Goal: Task Accomplishment & Management: Manage account settings

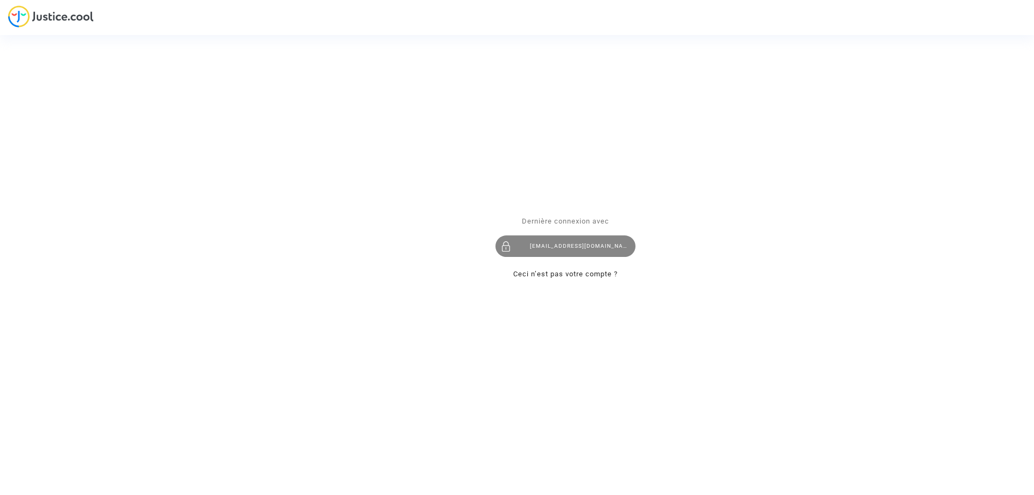
click at [588, 244] on div "[EMAIL_ADDRESS][DOMAIN_NAME]" at bounding box center [566, 246] width 140 height 22
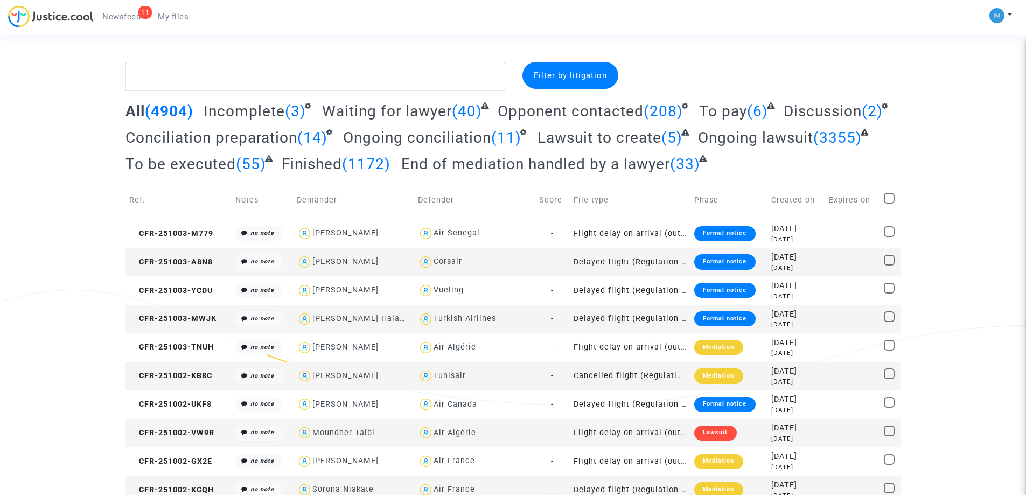
click at [197, 170] on span "To be executed" at bounding box center [181, 164] width 110 height 18
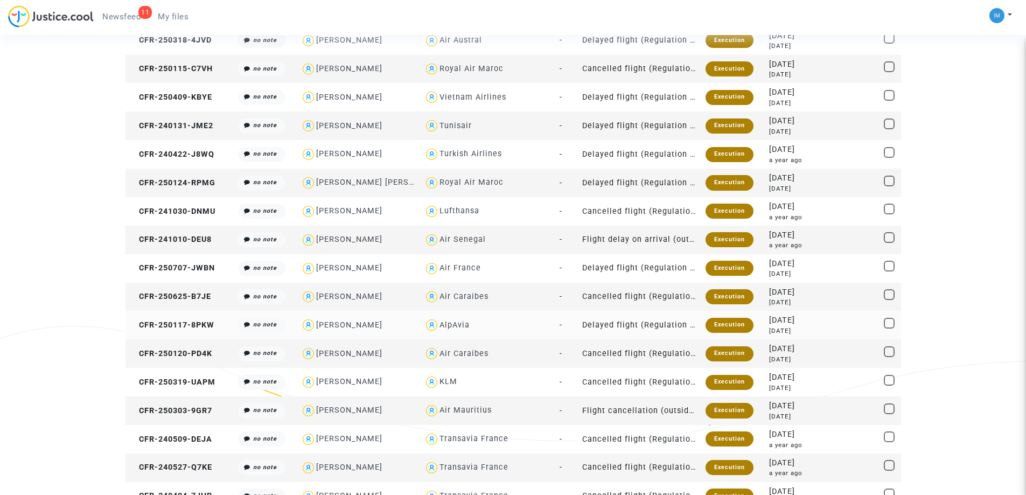
scroll to position [539, 0]
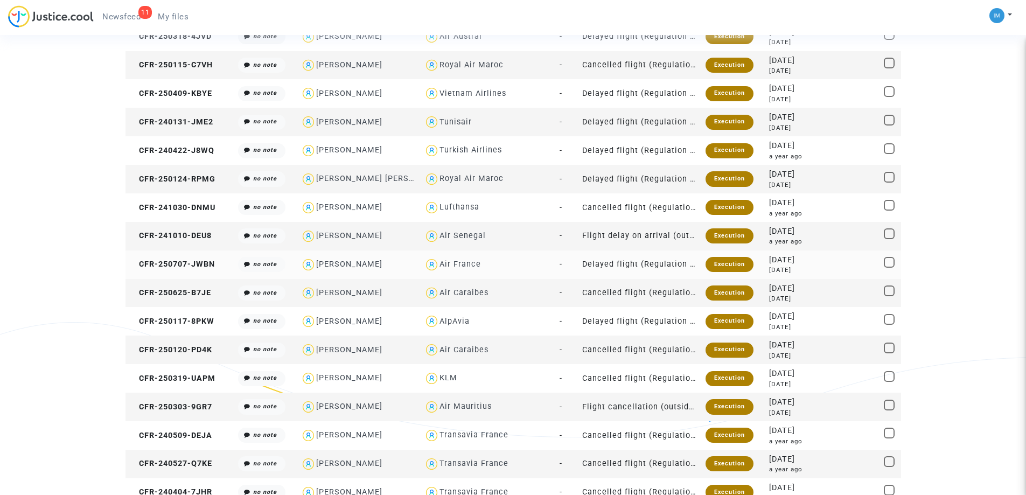
click at [729, 264] on div "Execution" at bounding box center [730, 264] width 48 height 15
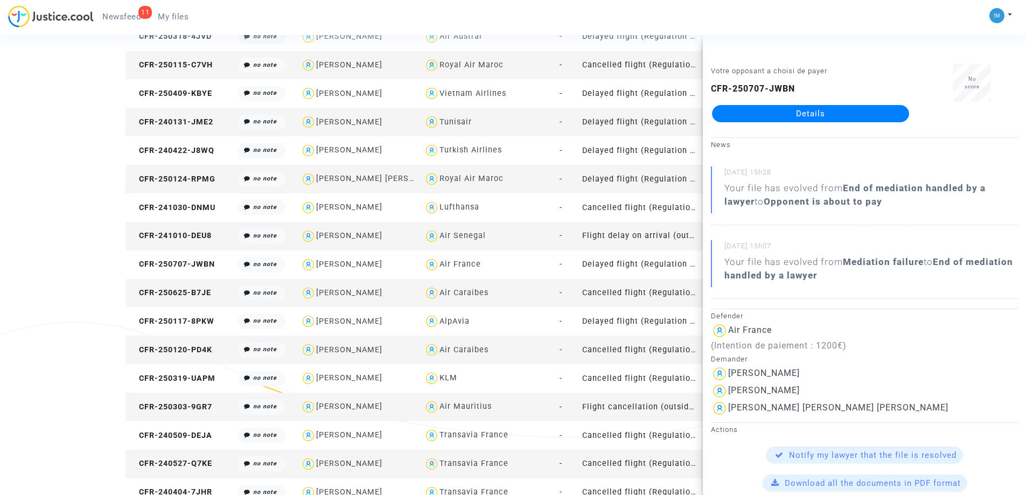
click at [647, 297] on td "Cancelled flight (Regulation EC 261/2004)" at bounding box center [639, 293] width 123 height 29
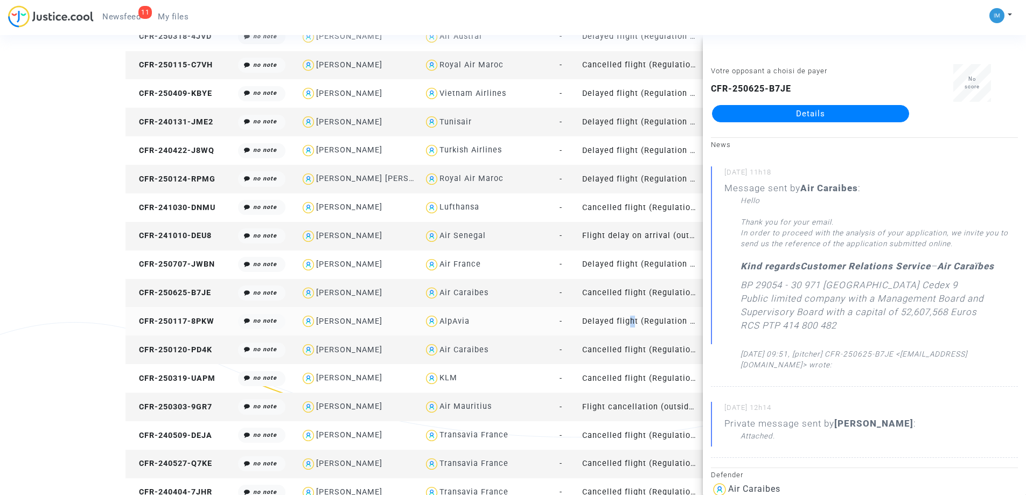
click at [624, 320] on td "Delayed flight (Regulation EC 261/2004)" at bounding box center [639, 321] width 123 height 29
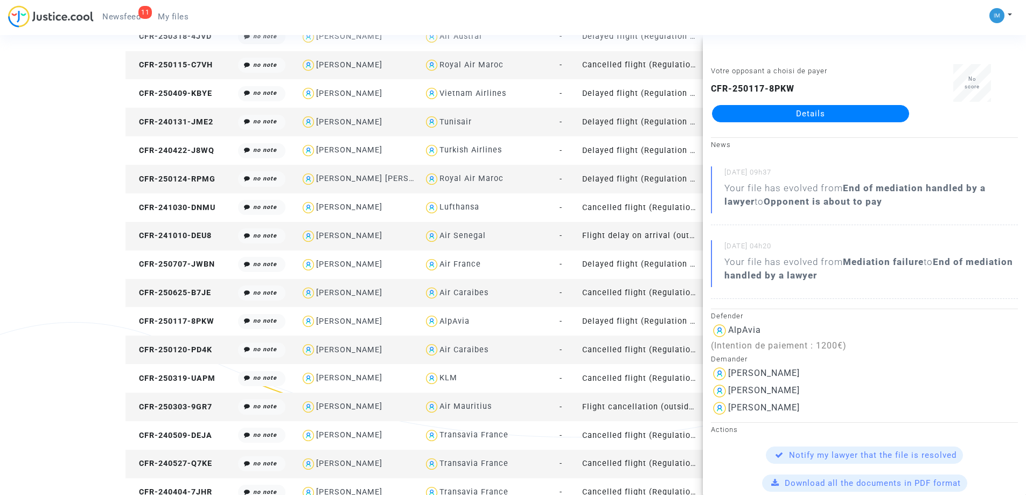
click at [658, 352] on td "Cancelled flight (Regulation EC 261/2004)" at bounding box center [639, 350] width 123 height 29
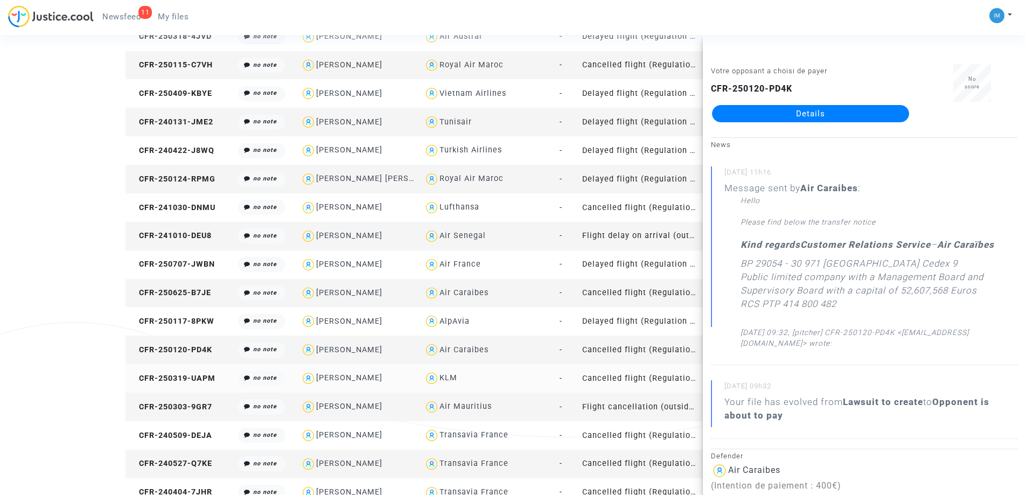
click at [637, 386] on td "Cancelled flight (Regulation EC 261/2004)" at bounding box center [639, 378] width 123 height 29
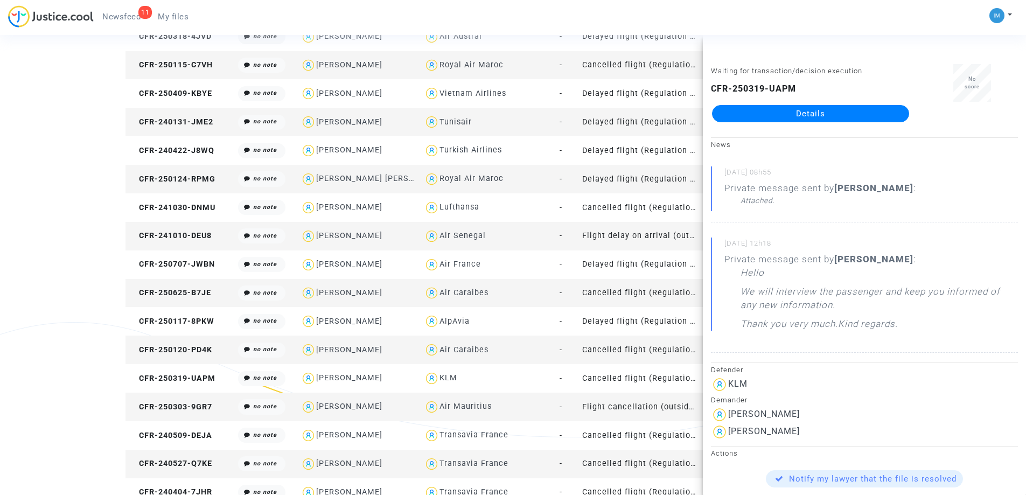
click at [578, 412] on td "Flight cancellation (outside of EU - Montreal Convention)" at bounding box center [639, 407] width 123 height 29
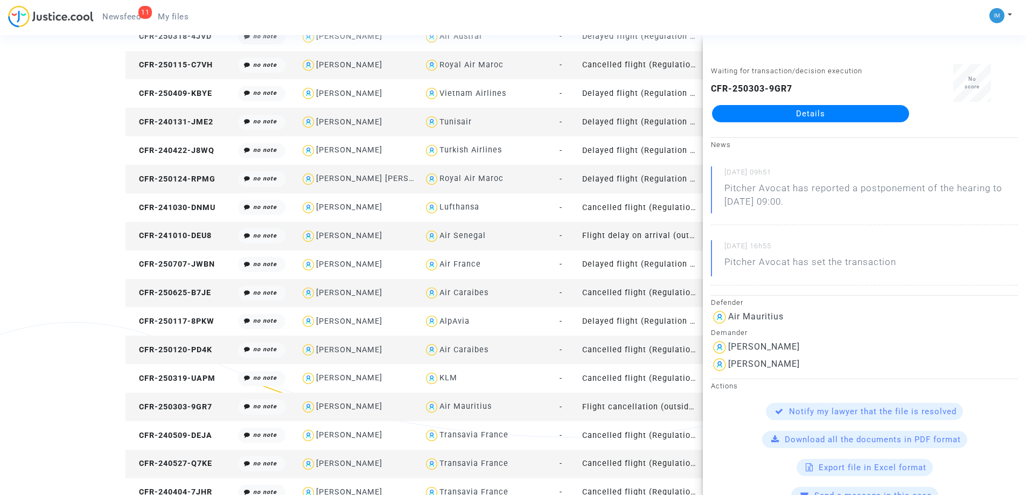
click at [0, 247] on div "Filter by litigation All (4904) Incomplete (3) Waiting for lawyer (40) Opponent…" at bounding box center [513, 332] width 1026 height 1619
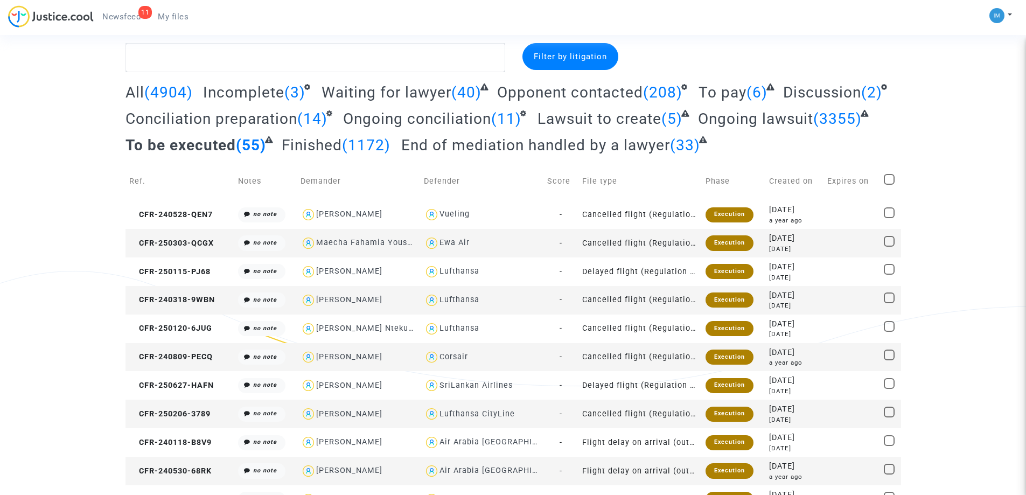
scroll to position [0, 0]
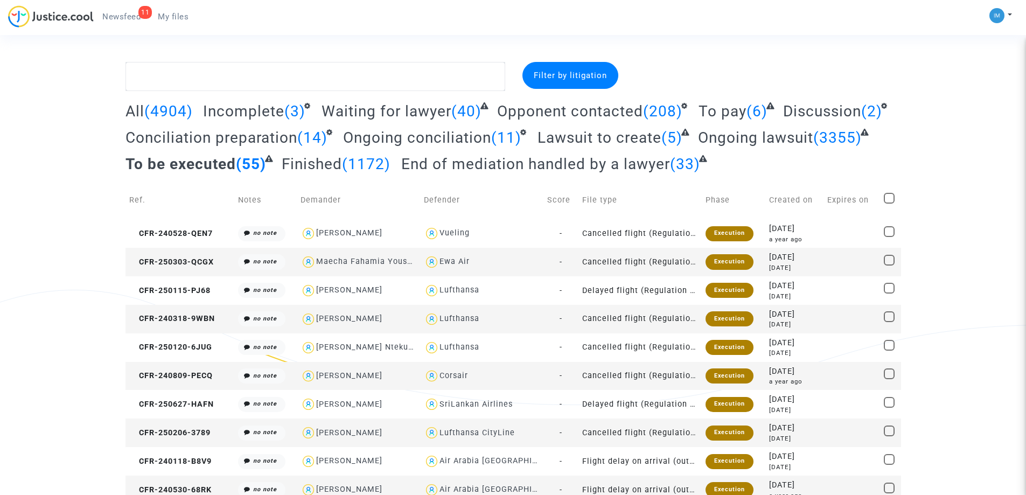
click at [135, 115] on span "All" at bounding box center [135, 111] width 19 height 18
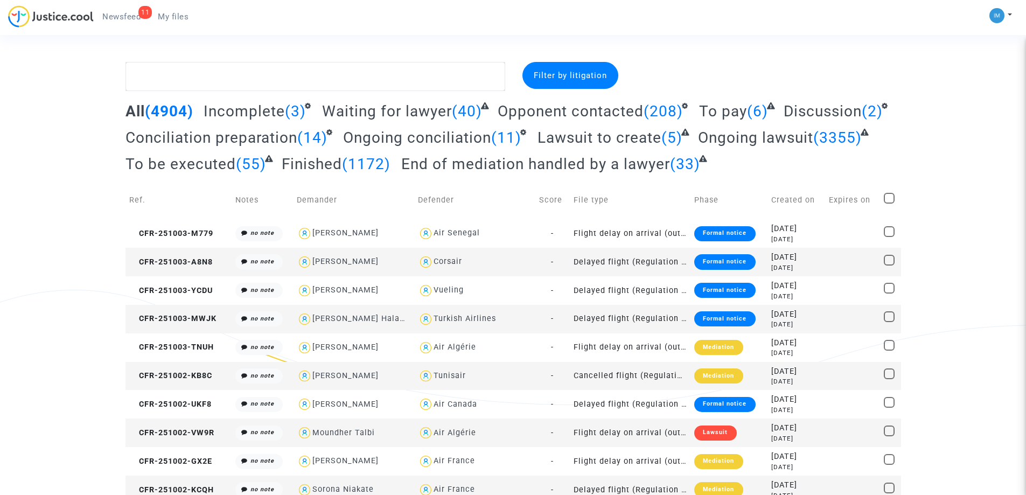
click at [886, 200] on span at bounding box center [889, 198] width 11 height 11
click at [889, 204] on input "checkbox" at bounding box center [889, 204] width 1 height 1
checkbox input "true"
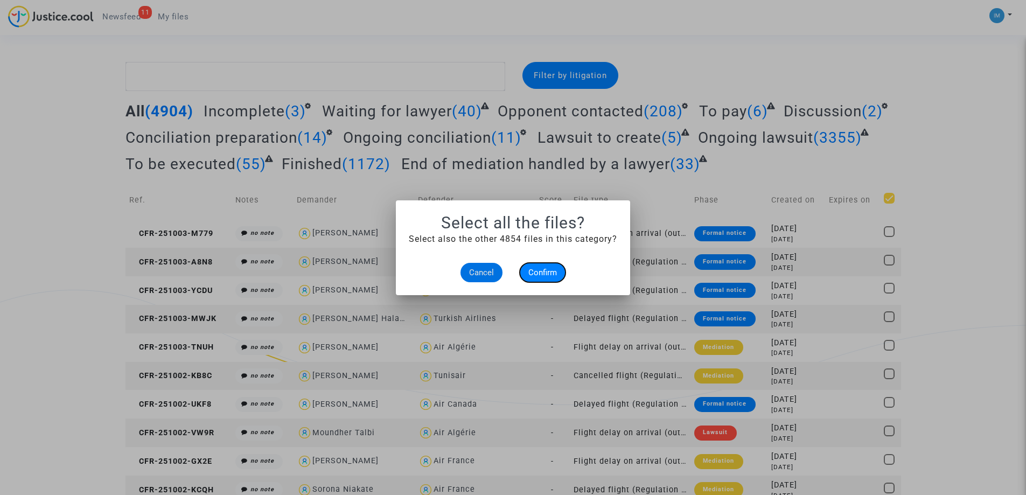
click at [539, 268] on span "Confirm" at bounding box center [542, 273] width 29 height 10
checkbox input "true"
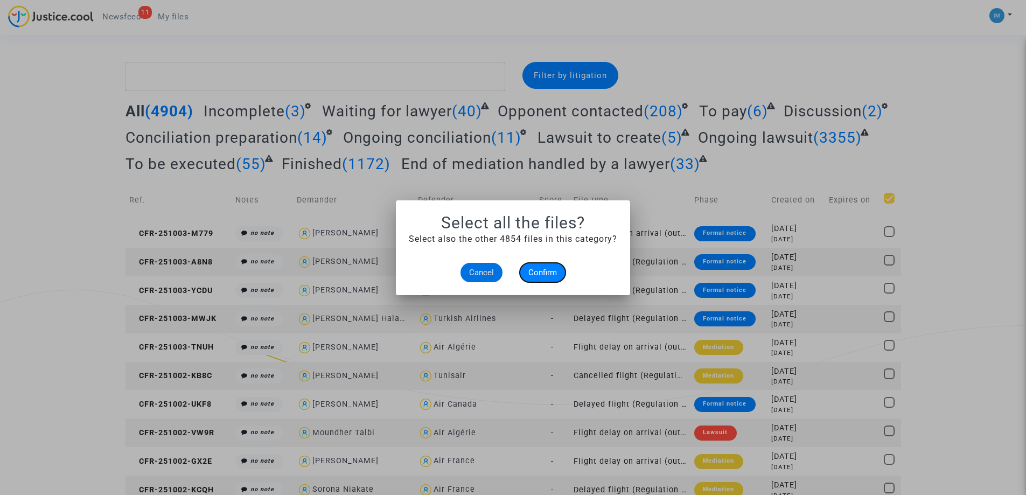
checkbox input "true"
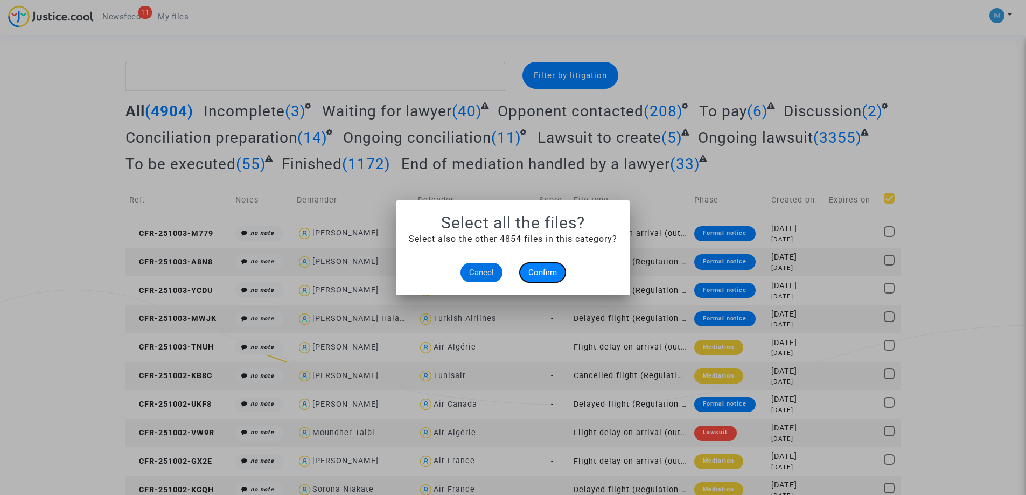
checkbox input "true"
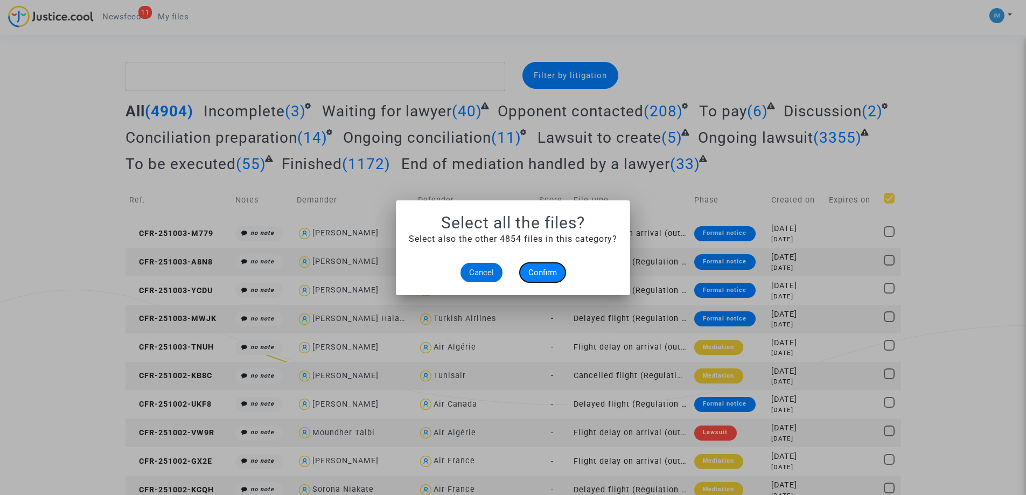
checkbox input "true"
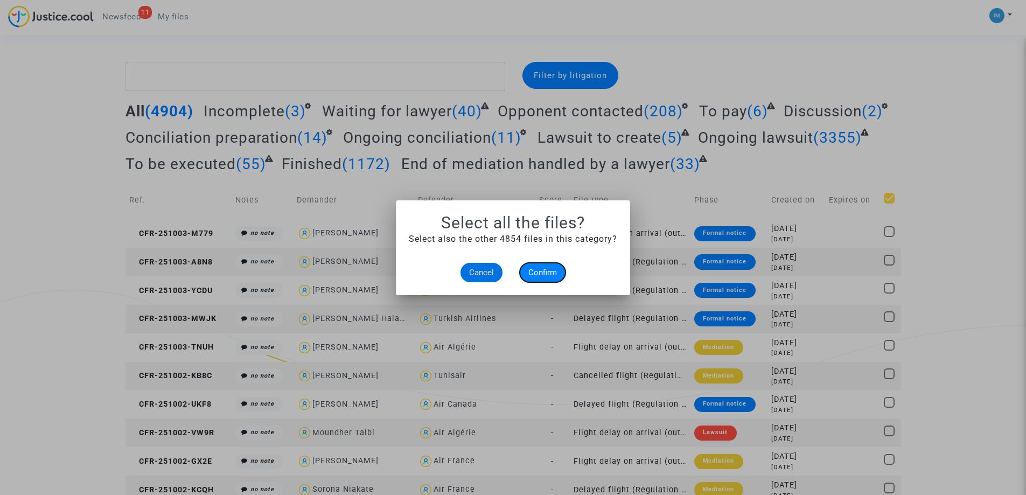
checkbox input "true"
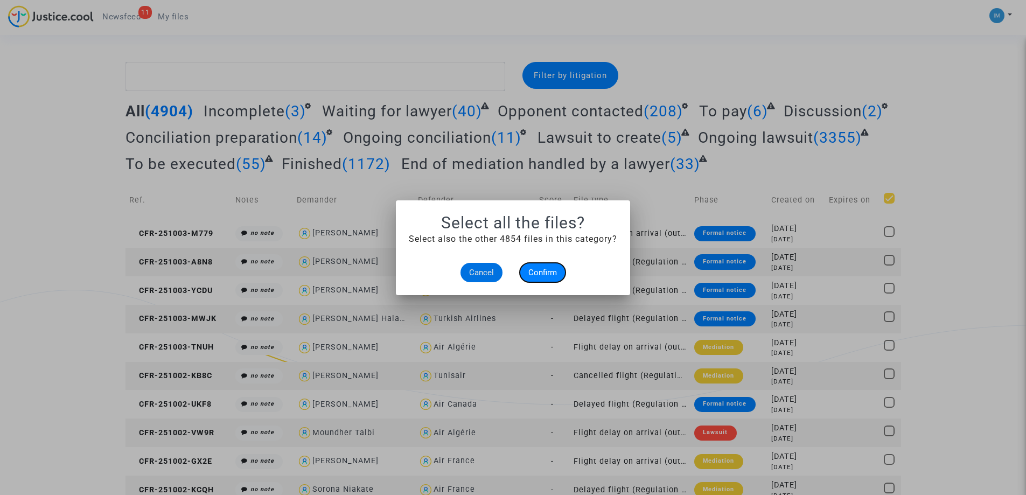
checkbox input "true"
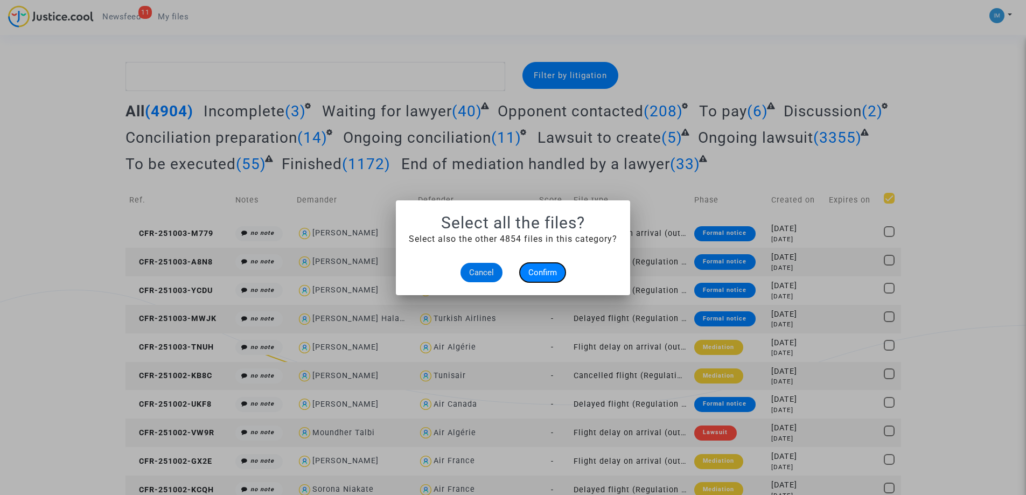
checkbox input "true"
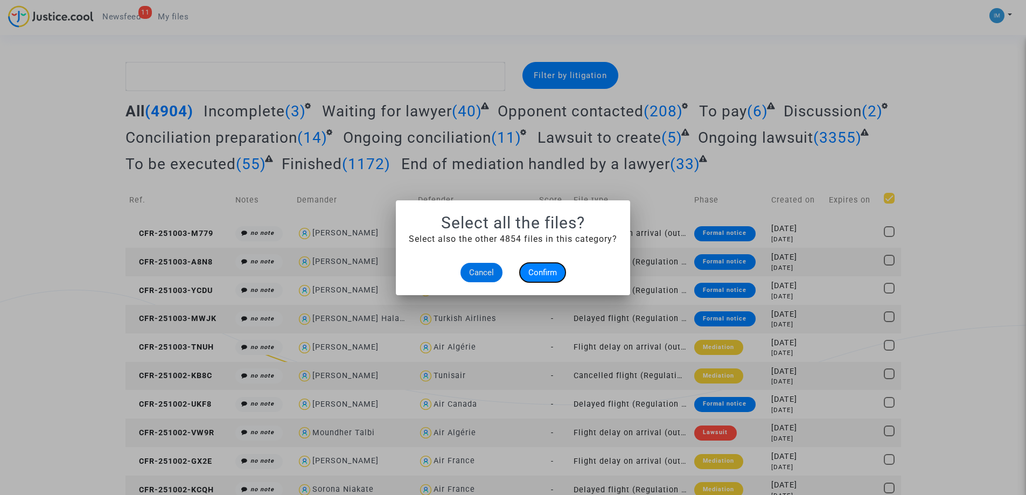
checkbox input "true"
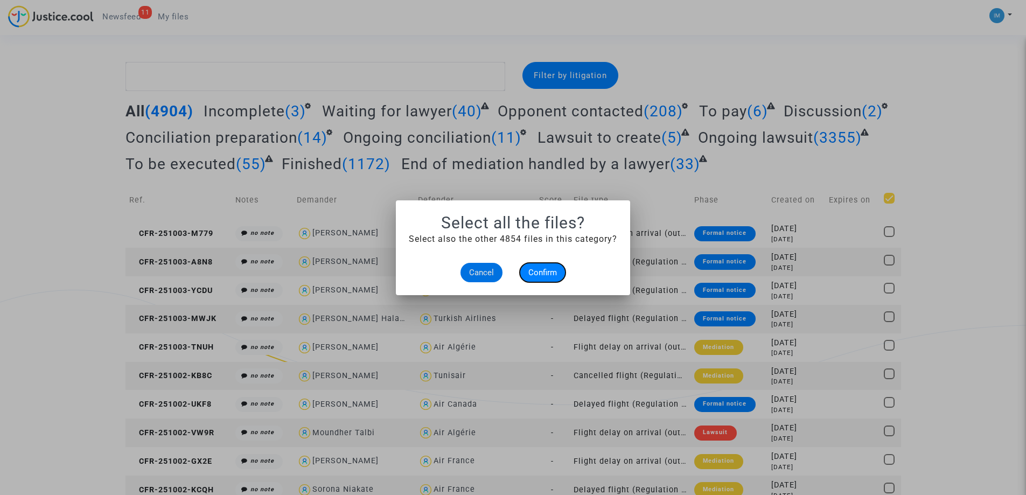
checkbox input "true"
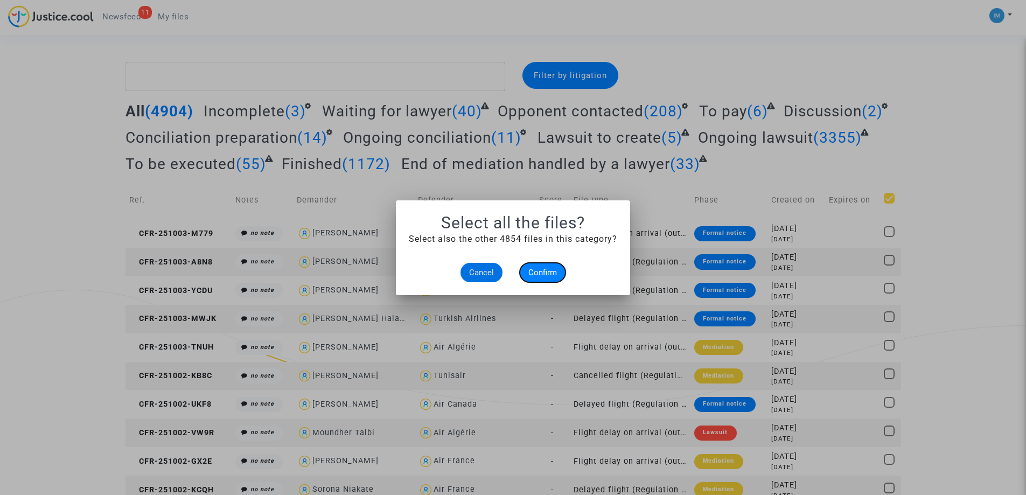
checkbox input "true"
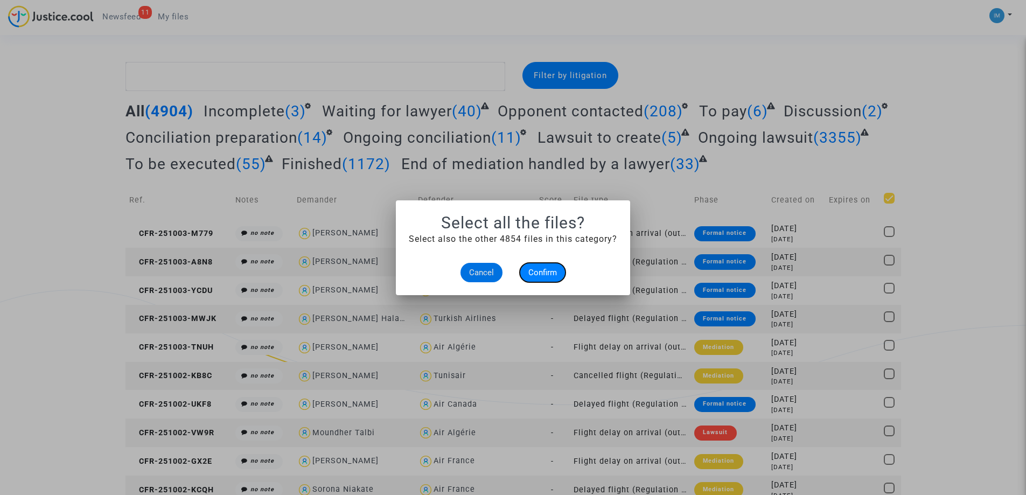
checkbox input "true"
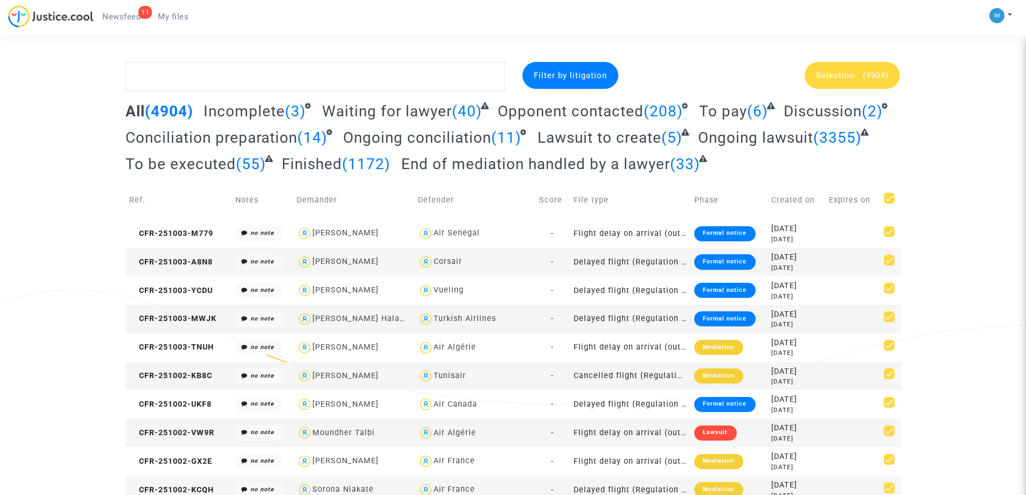
click at [866, 81] on div "Selection (4904)" at bounding box center [852, 75] width 95 height 27
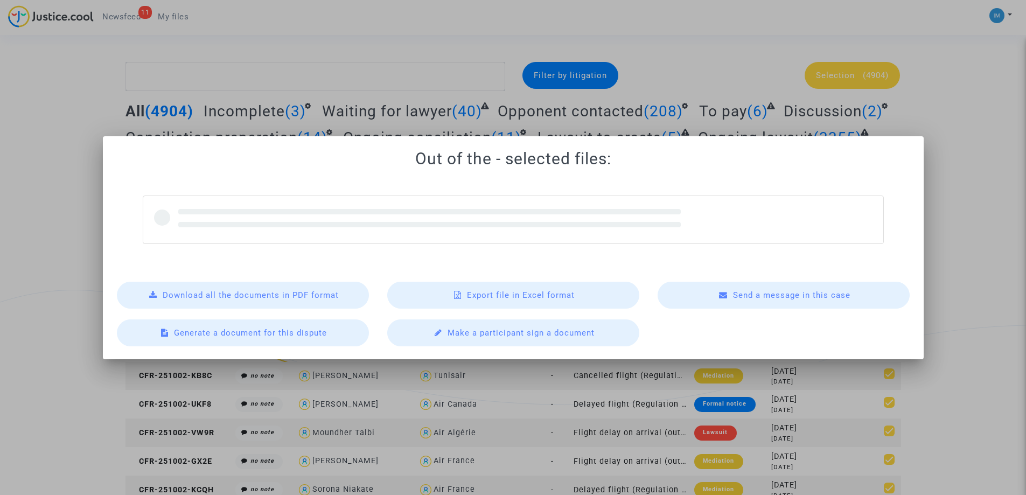
click at [531, 302] on div "Export file in Excel format" at bounding box center [513, 295] width 252 height 27
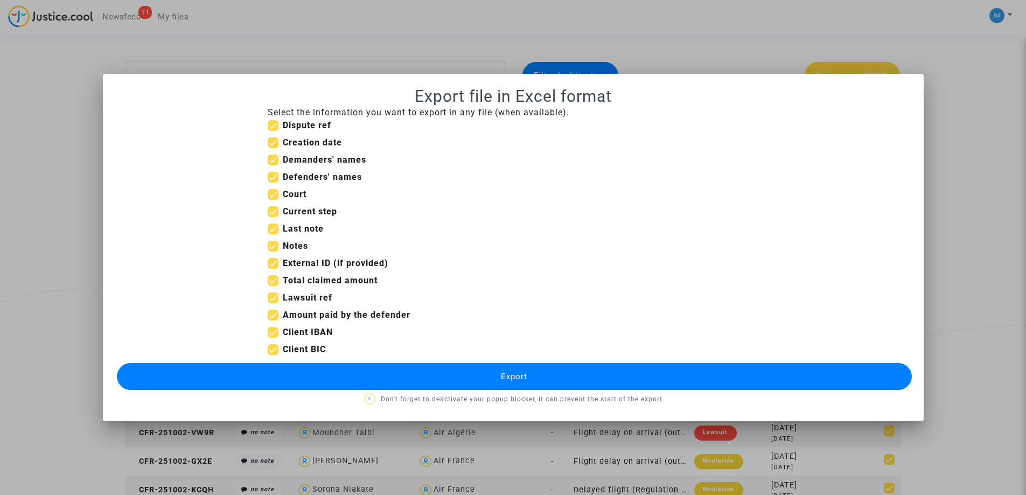
click at [463, 371] on button "Export" at bounding box center [514, 376] width 795 height 27
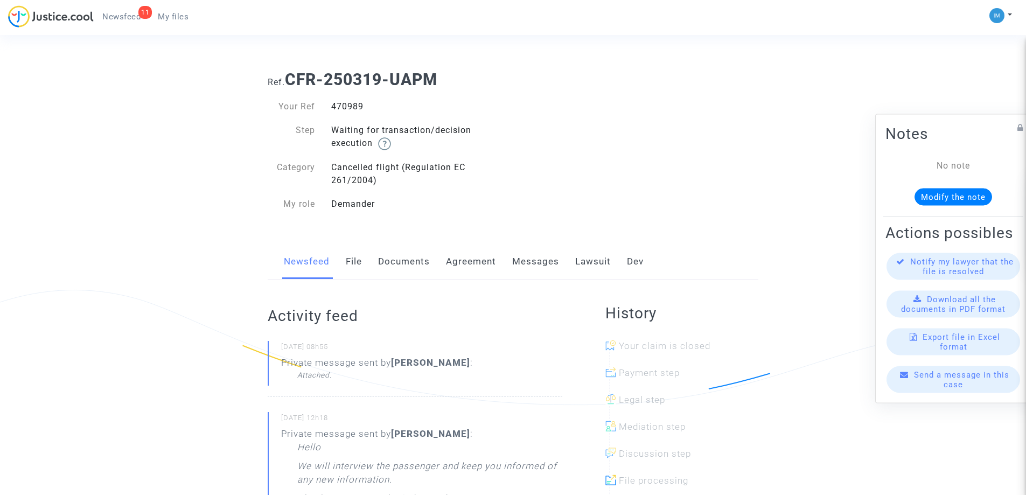
click at [587, 260] on link "Lawsuit" at bounding box center [593, 262] width 36 height 36
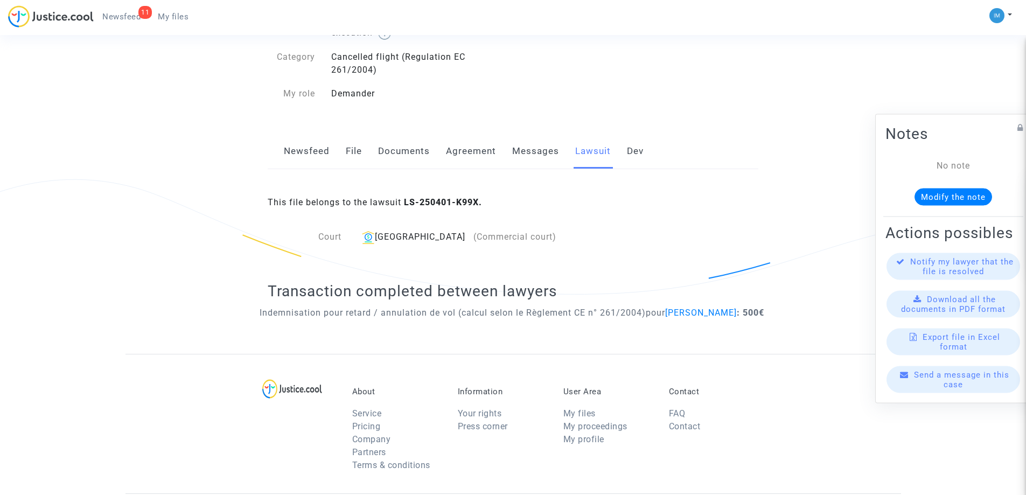
scroll to position [108, 0]
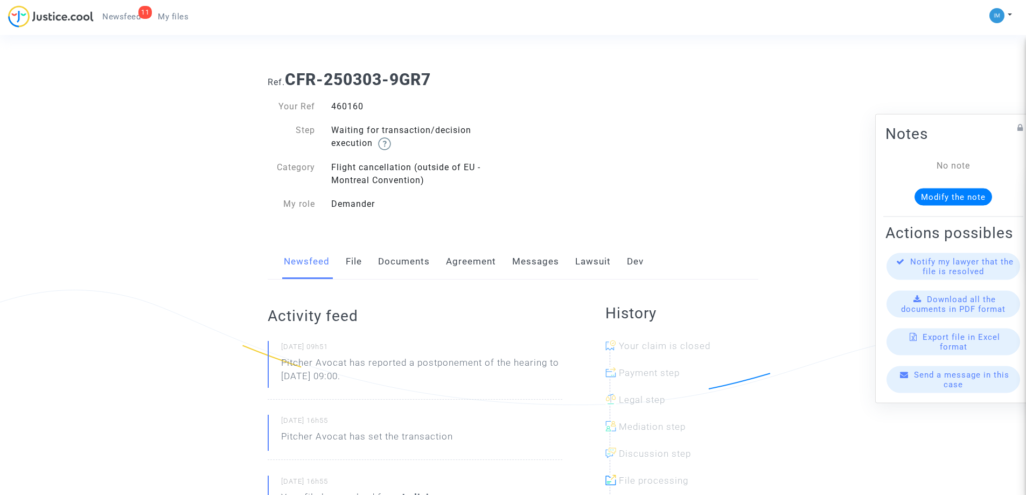
click at [588, 269] on link "Lawsuit" at bounding box center [593, 262] width 36 height 36
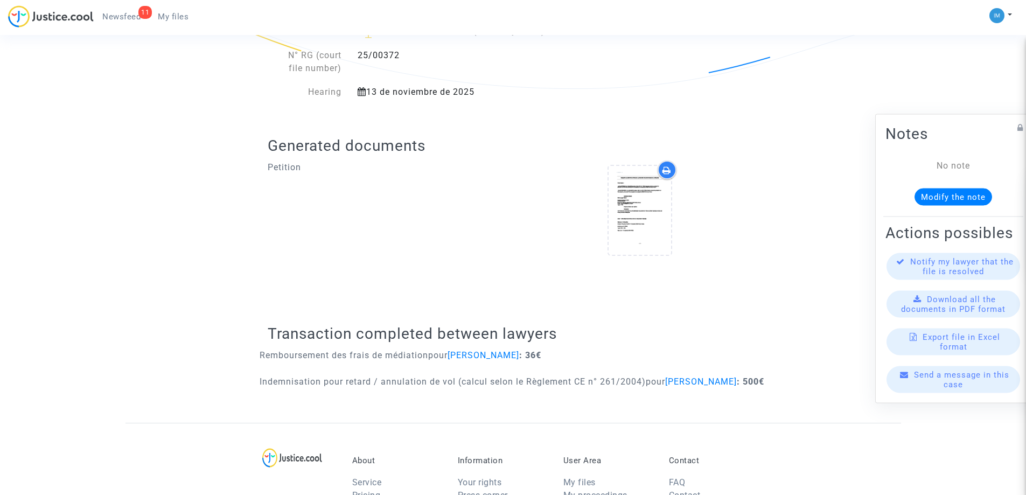
scroll to position [431, 0]
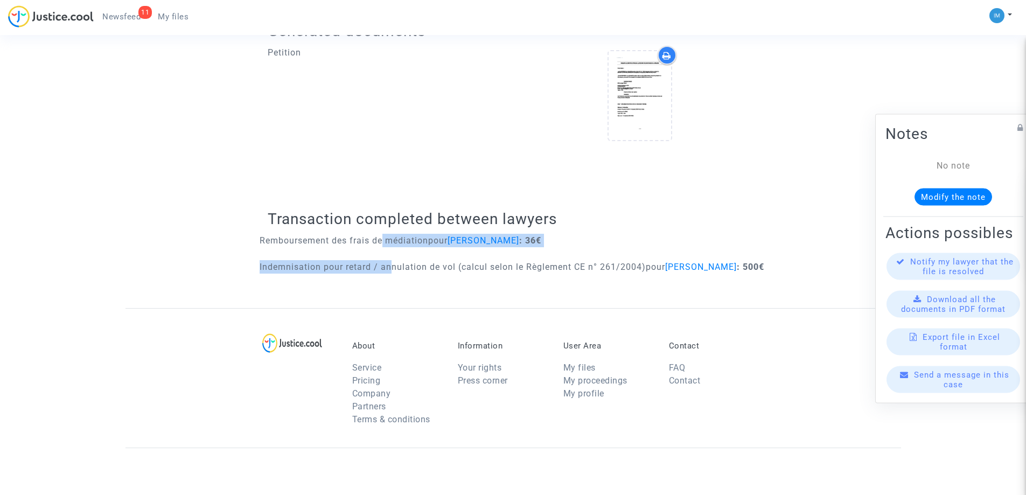
drag, startPoint x: 388, startPoint y: 282, endPoint x: 378, endPoint y: 253, distance: 31.0
click at [378, 253] on div "Transaction completed between lawyers Remboursement des frais de médiation pour…" at bounding box center [513, 245] width 491 height 125
click at [366, 274] on p "Indemnisation pour retard / annulation de vol (calcul selon le Règlement CE n° …" at bounding box center [512, 266] width 505 height 13
